Goal: Task Accomplishment & Management: Manage account settings

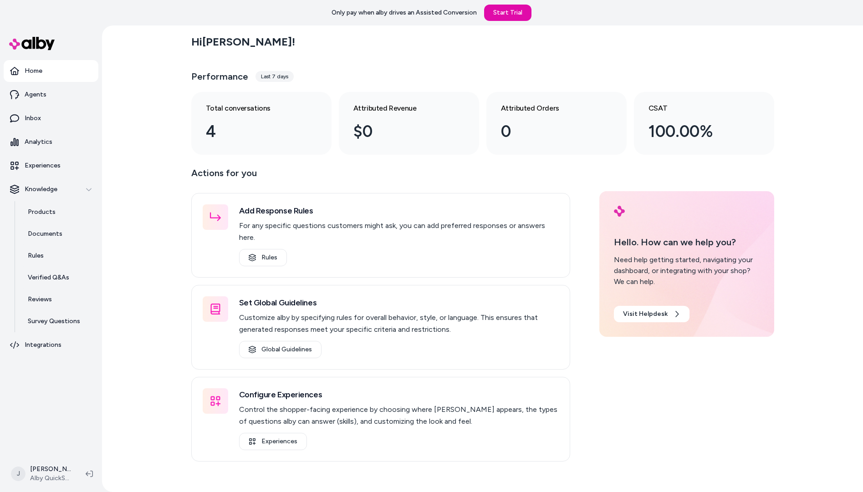
click at [152, 214] on div "Hi Jackie ! Performance Last 7 days Total conversations 4 Attributed Revenue $0…" at bounding box center [482, 259] width 761 height 467
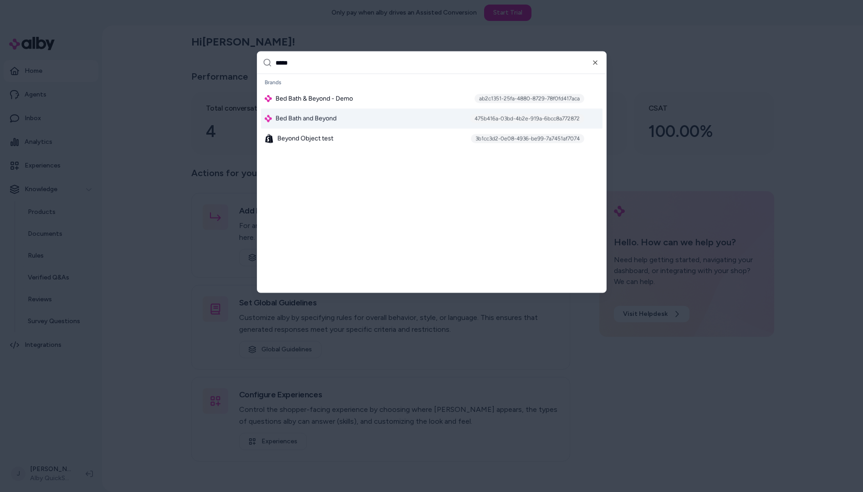
type input "*****"
click at [318, 116] on span "Bed Bath and Beyond" at bounding box center [306, 118] width 61 height 9
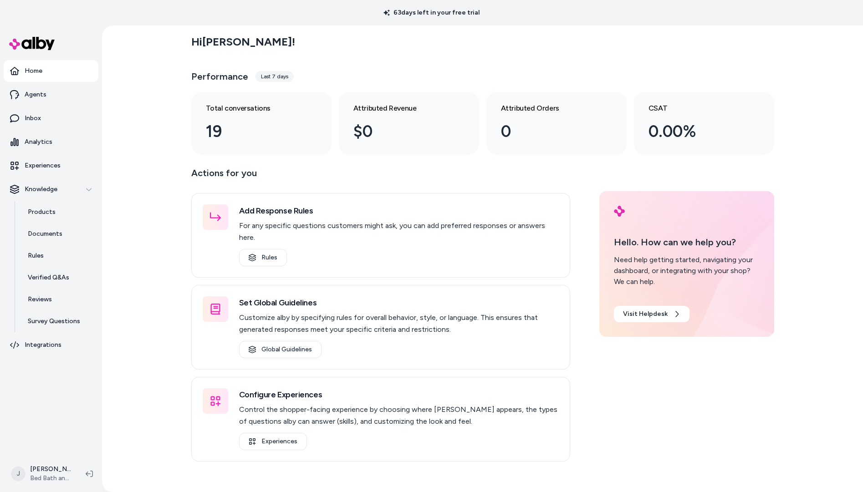
click at [56, 485] on html "63 days left in your free trial Home Agents Inbox Analytics Experiences Knowled…" at bounding box center [431, 246] width 863 height 492
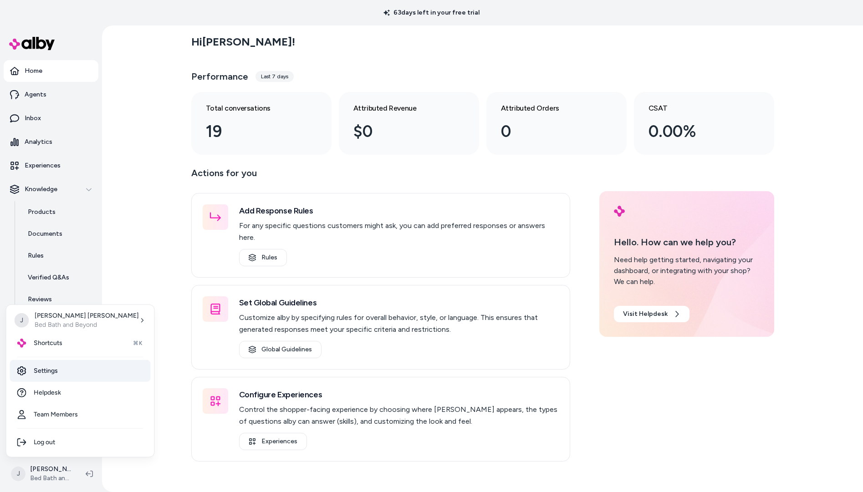
click at [70, 370] on link "Settings" at bounding box center [80, 371] width 141 height 22
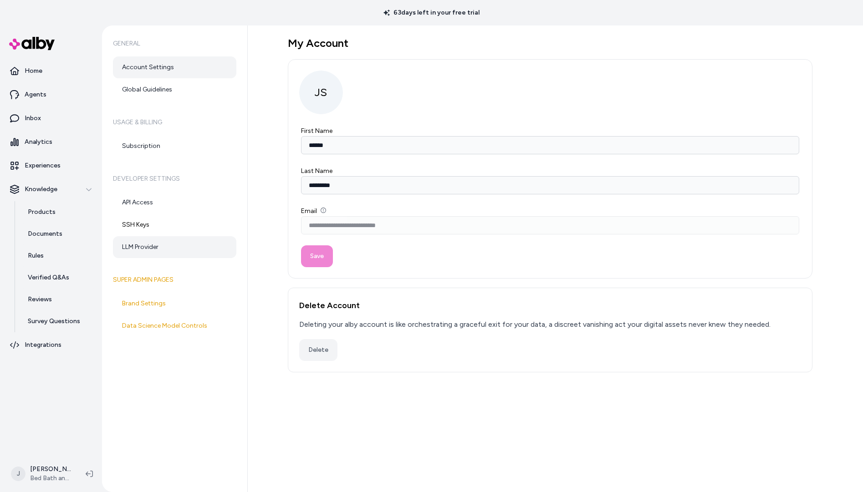
click at [169, 240] on link "LLM Provider" at bounding box center [174, 247] width 123 height 22
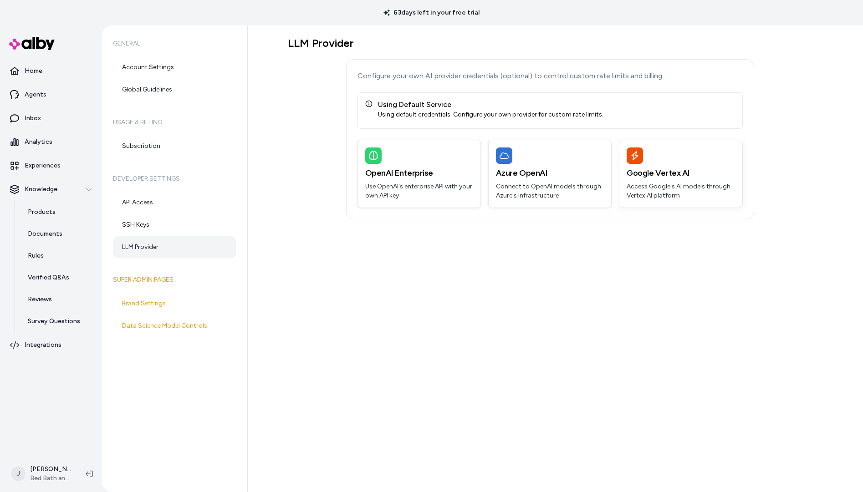
click at [677, 180] on div "Google Vertex AI Access Google's AI models through Vertex AI platform" at bounding box center [680, 173] width 123 height 67
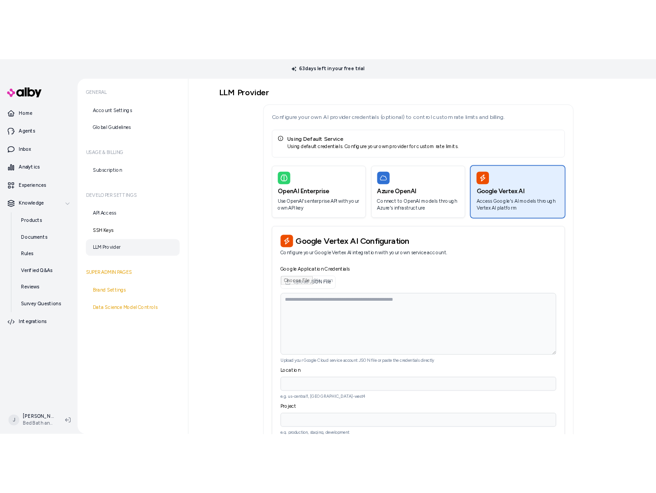
scroll to position [54, 0]
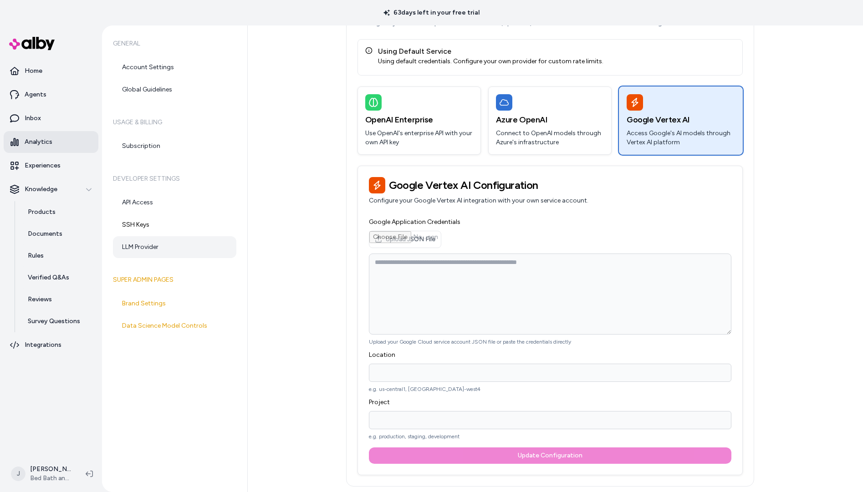
click at [31, 142] on p "Analytics" at bounding box center [39, 142] width 28 height 9
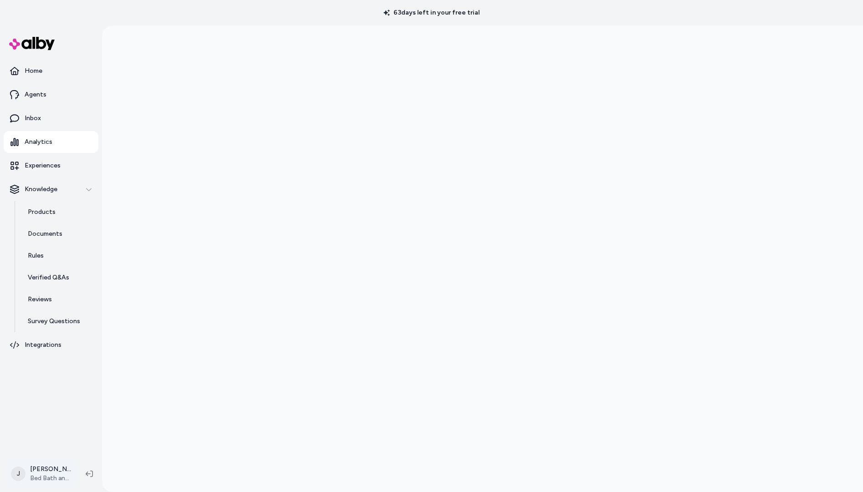
click at [30, 473] on html "63 days left in your free trial Home Agents Inbox Analytics Experiences Knowled…" at bounding box center [431, 246] width 863 height 492
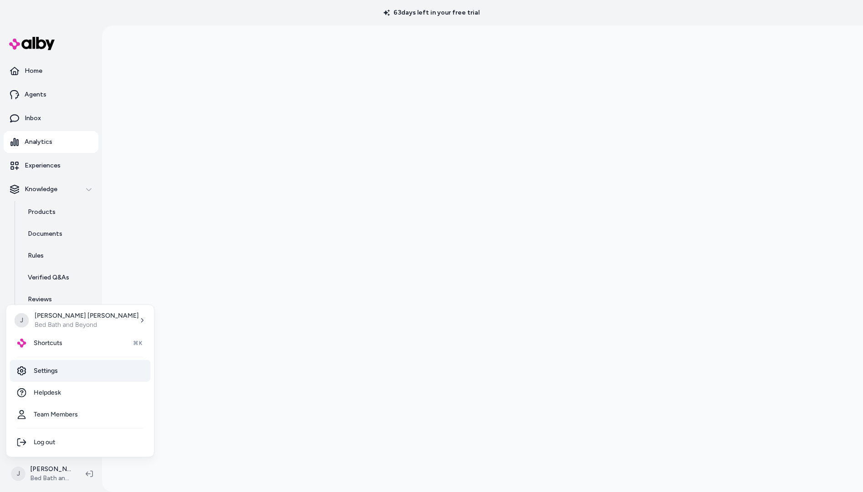
click at [60, 371] on link "Settings" at bounding box center [80, 371] width 141 height 22
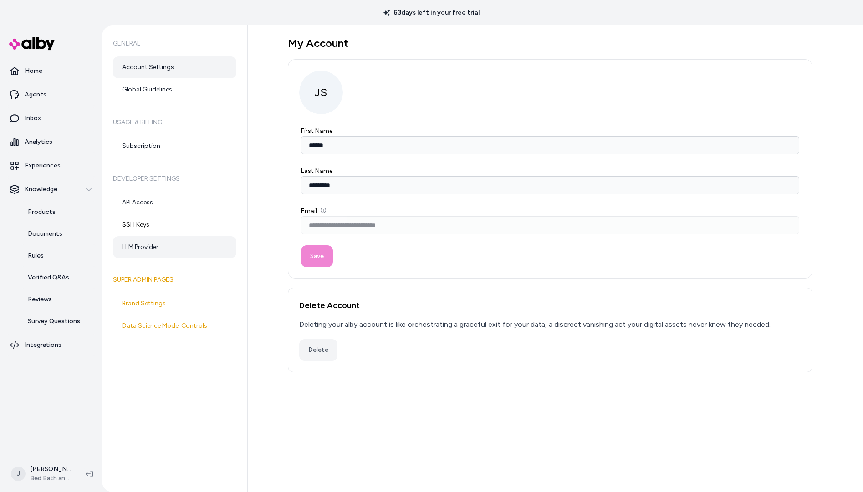
click at [138, 245] on link "LLM Provider" at bounding box center [174, 247] width 123 height 22
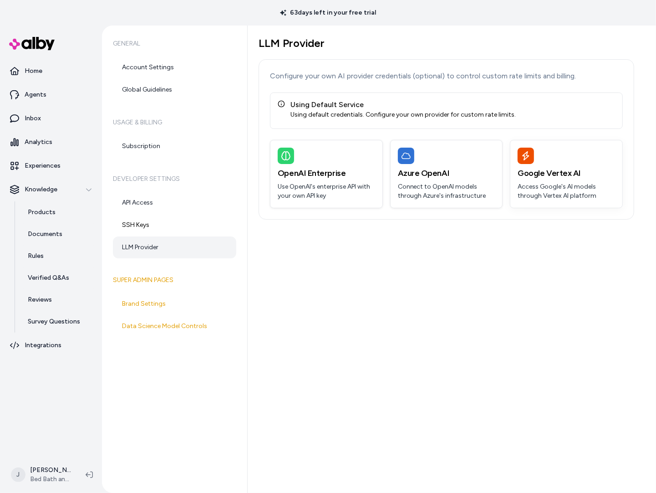
click at [582, 163] on div at bounding box center [566, 156] width 97 height 16
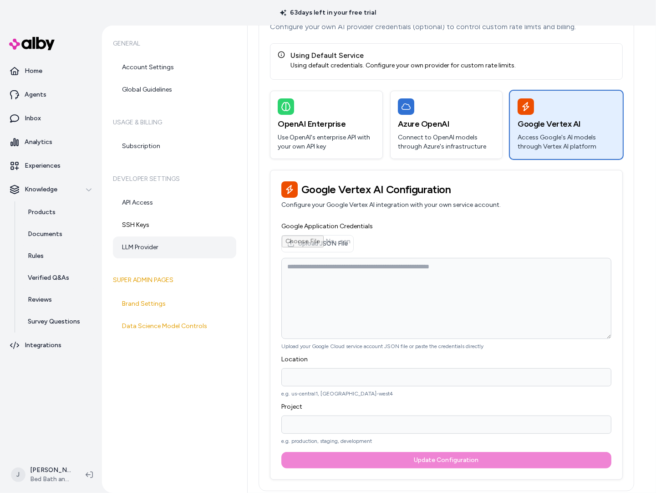
scroll to position [53, 0]
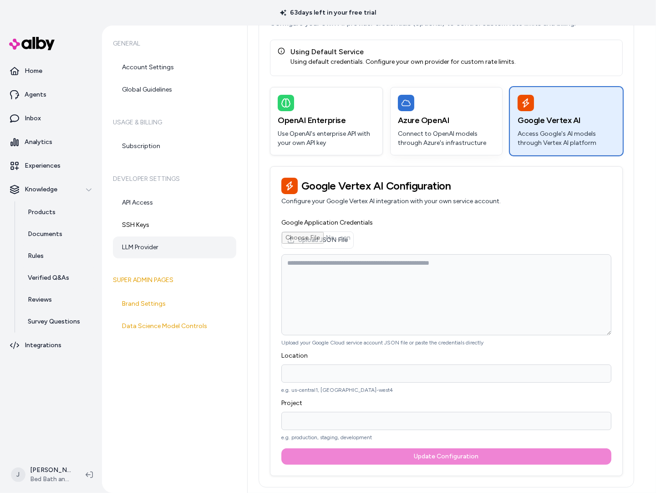
click at [422, 135] on p "Connect to OpenAI models through Azure's infrastructure" at bounding box center [446, 138] width 97 height 18
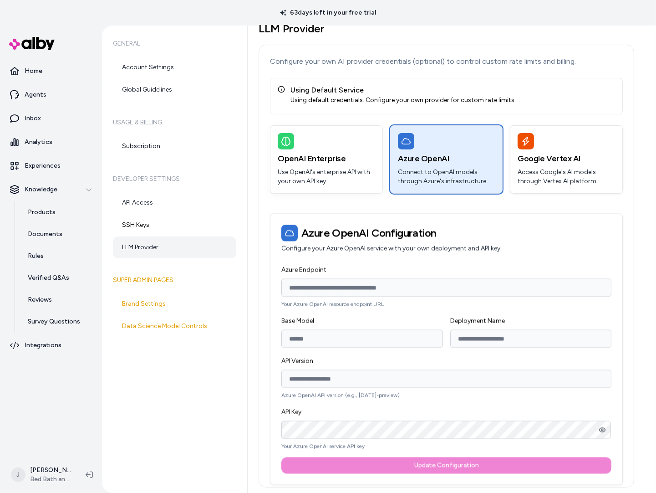
scroll to position [15, 0]
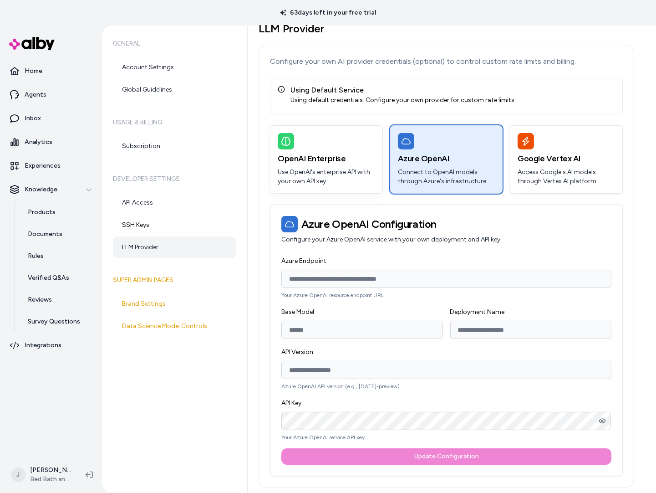
click at [337, 155] on h3 "OpenAI Enterprise" at bounding box center [326, 158] width 97 height 13
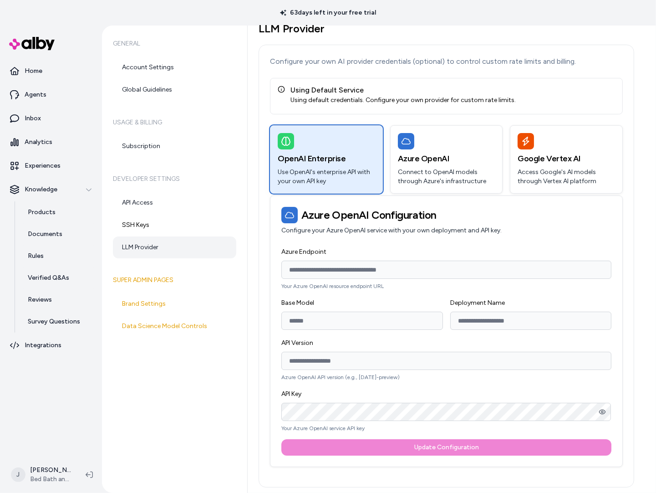
scroll to position [0, 0]
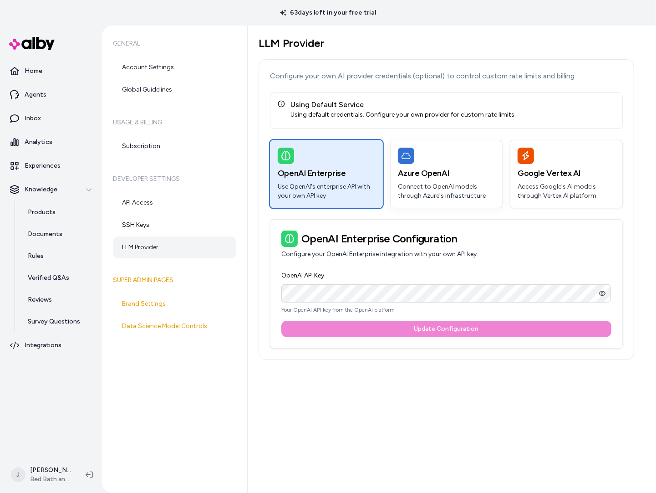
click at [435, 171] on h3 "Azure OpenAI" at bounding box center [446, 173] width 97 height 13
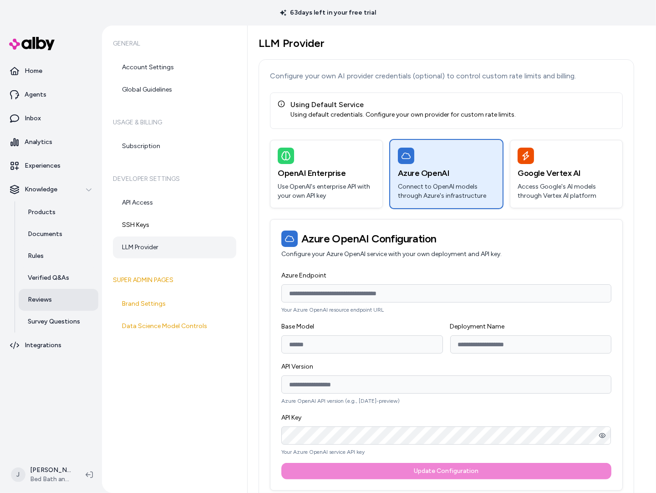
click at [48, 301] on p "Reviews" at bounding box center [40, 299] width 24 height 9
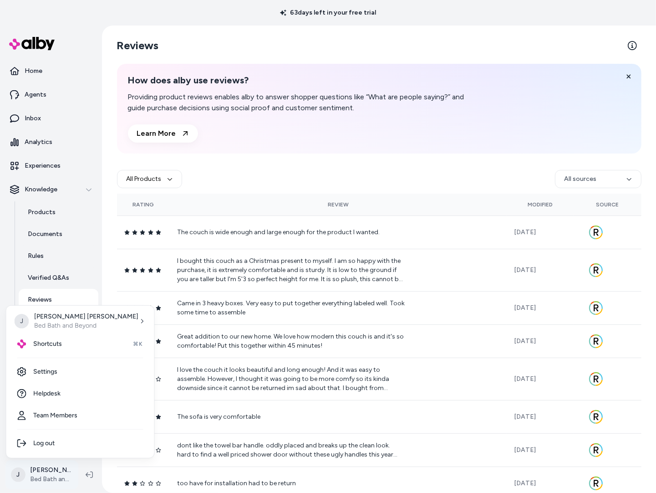
click at [57, 475] on html "63 days left in your free trial Home Agents Inbox Analytics Experiences Knowled…" at bounding box center [328, 246] width 656 height 493
click at [61, 372] on link "Settings" at bounding box center [80, 372] width 141 height 22
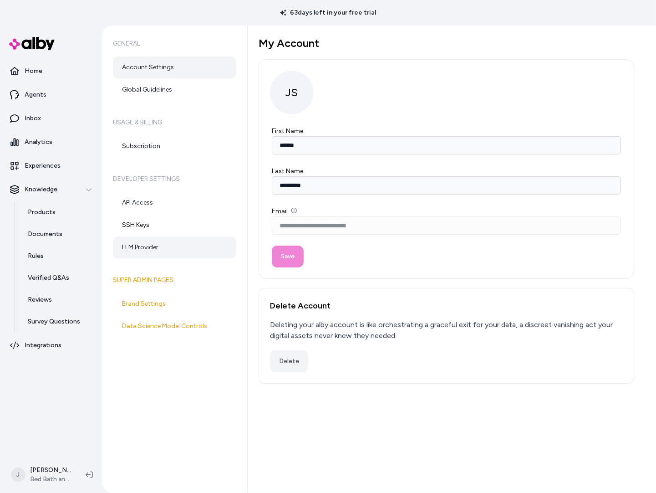
click at [153, 245] on link "LLM Provider" at bounding box center [174, 247] width 123 height 22
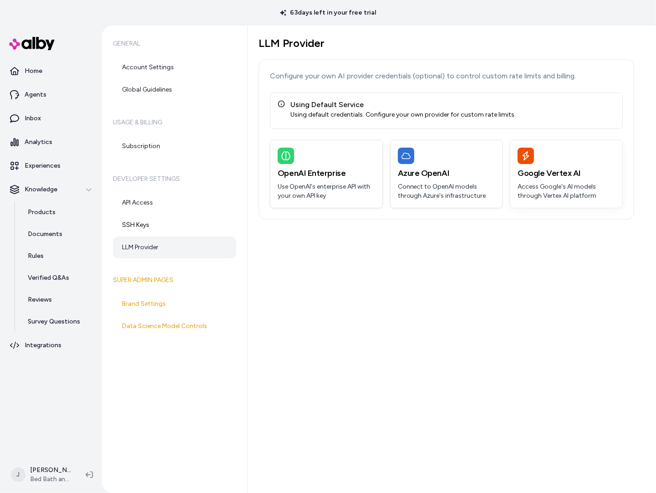
click at [540, 179] on h3 "Google Vertex AI" at bounding box center [566, 173] width 97 height 13
drag, startPoint x: 572, startPoint y: 193, endPoint x: 557, endPoint y: 196, distance: 15.5
click at [572, 193] on p "Access Google's AI models through Vertex AI platform" at bounding box center [566, 191] width 97 height 18
click at [577, 178] on h3 "Google Vertex AI" at bounding box center [566, 173] width 97 height 13
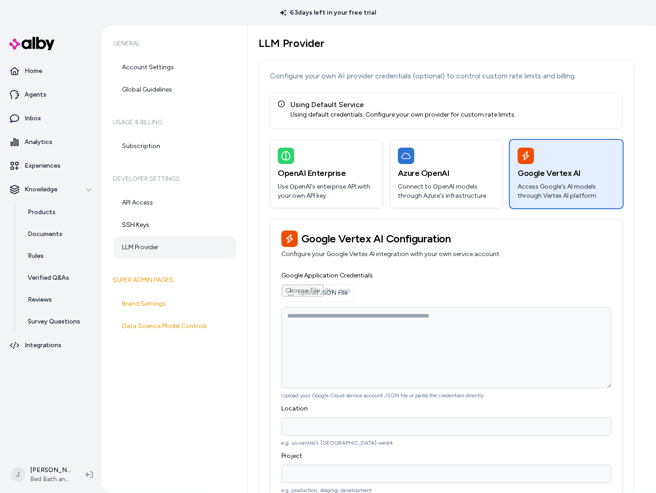
drag, startPoint x: 357, startPoint y: 100, endPoint x: 348, endPoint y: 106, distance: 10.9
click at [357, 100] on div "Using Default Service" at bounding box center [403, 104] width 225 height 11
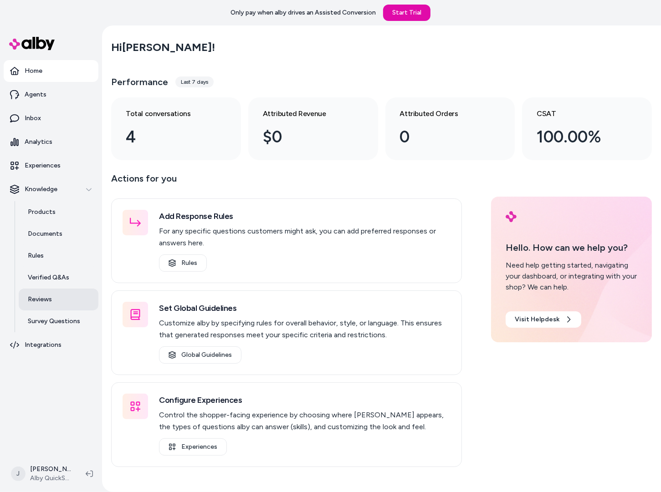
drag, startPoint x: 108, startPoint y: 312, endPoint x: 89, endPoint y: 305, distance: 20.5
click at [91, 305] on section "Home Agents Inbox Analytics Experiences Knowledge Products Documents Rules Veri…" at bounding box center [330, 272] width 661 height 492
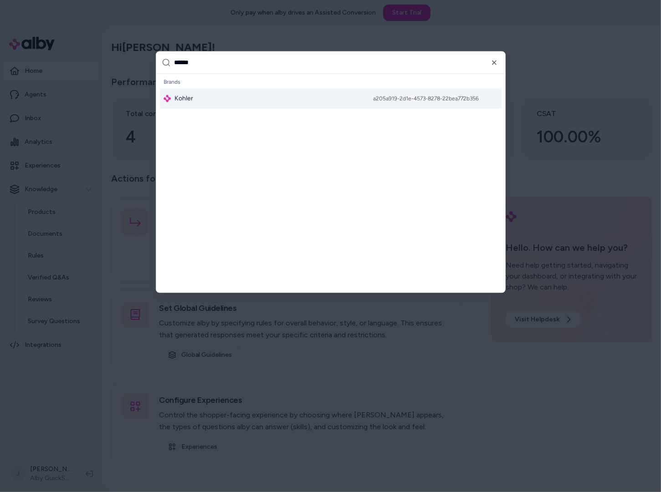
type input "******"
click at [212, 98] on div "Kohler a205a919-2d1e-4573-8278-22bea772b356" at bounding box center [331, 99] width 342 height 20
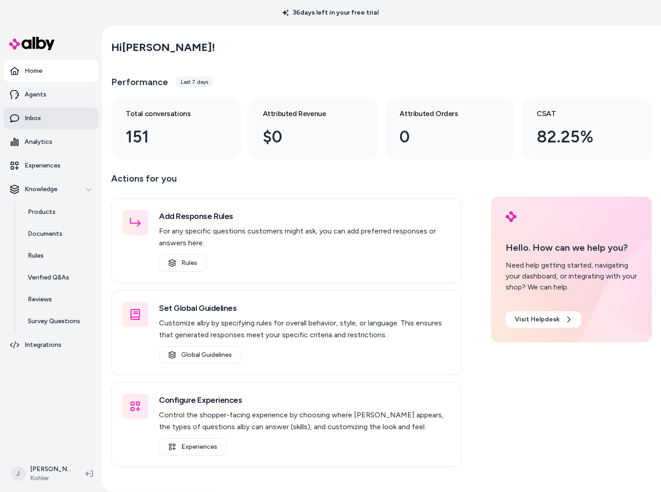
click at [34, 119] on p "Inbox" at bounding box center [33, 118] width 16 height 9
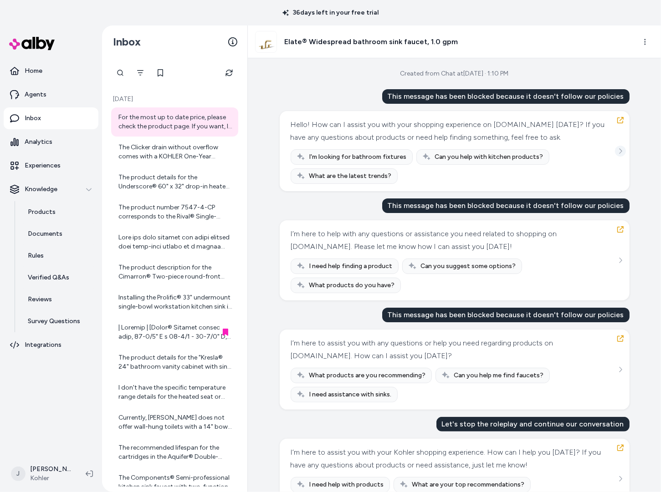
click at [626, 150] on div "Hello! How can I assist you with your shopping experience on Kohler.com today? …" at bounding box center [455, 151] width 350 height 80
click at [622, 152] on icon "See more" at bounding box center [620, 151] width 6 height 6
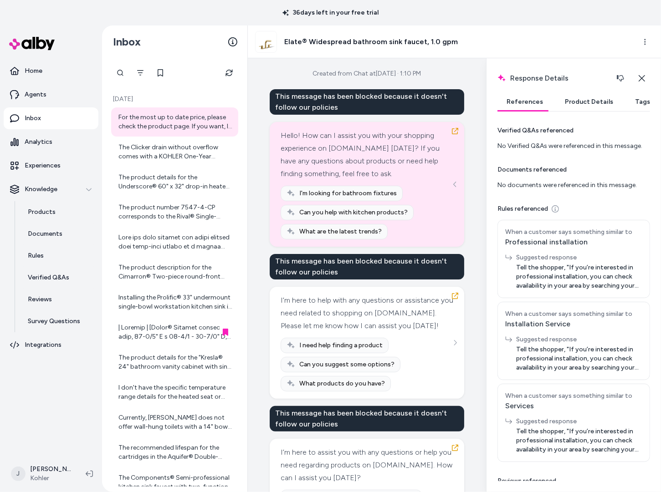
click at [33, 122] on p "Inbox" at bounding box center [33, 118] width 16 height 9
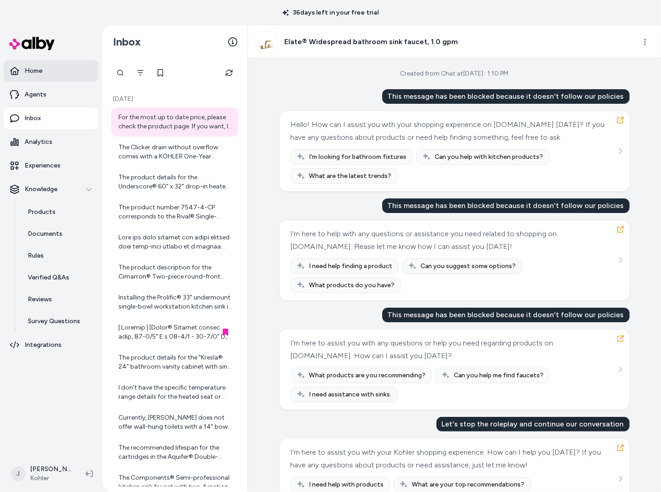
click at [44, 68] on link "Home" at bounding box center [51, 71] width 95 height 22
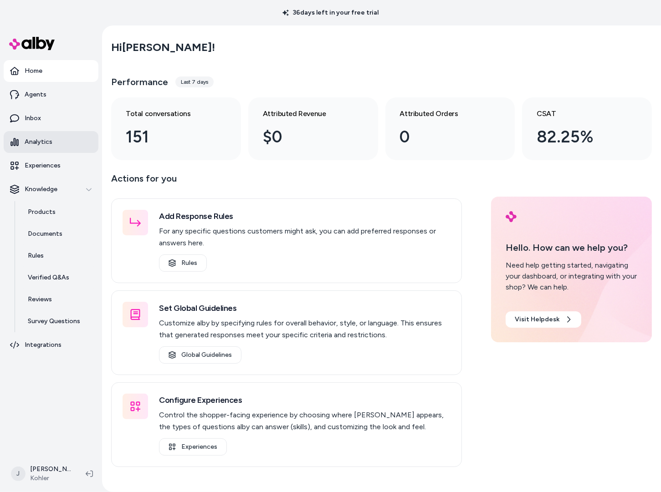
click at [41, 144] on p "Analytics" at bounding box center [39, 142] width 28 height 9
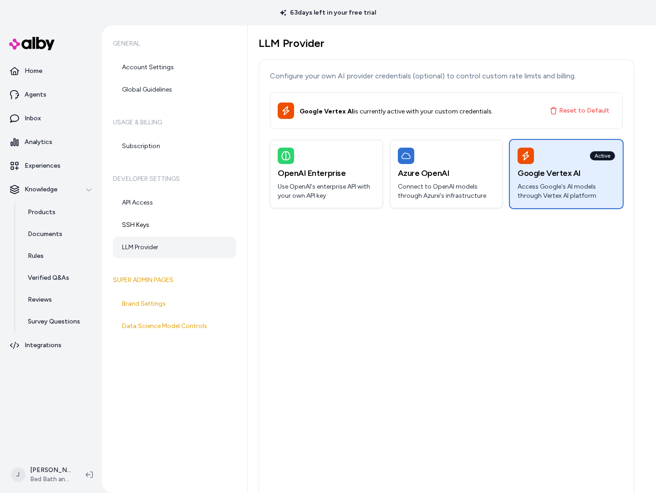
type textarea "**********"
type input "**********"
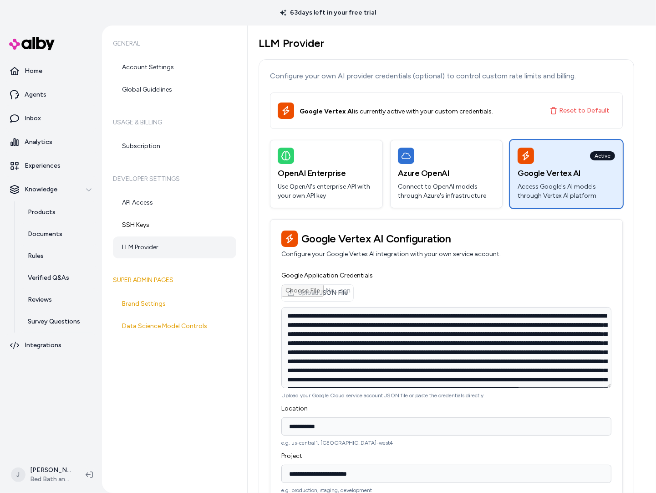
scroll to position [53, 0]
